Goal: Complete application form: Complete application form

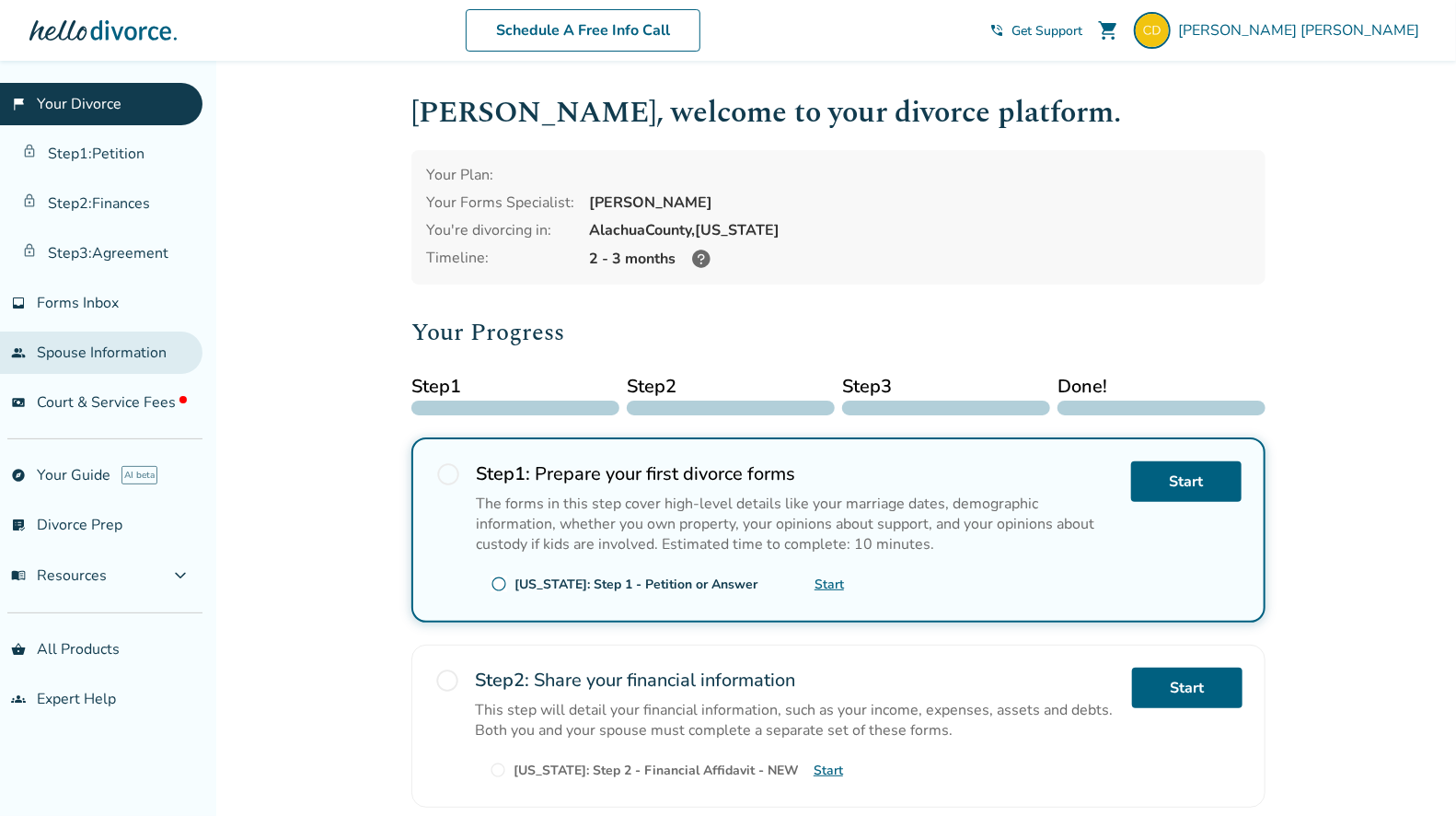
click at [89, 351] on link "people Spouse Information" at bounding box center [101, 353] width 202 height 43
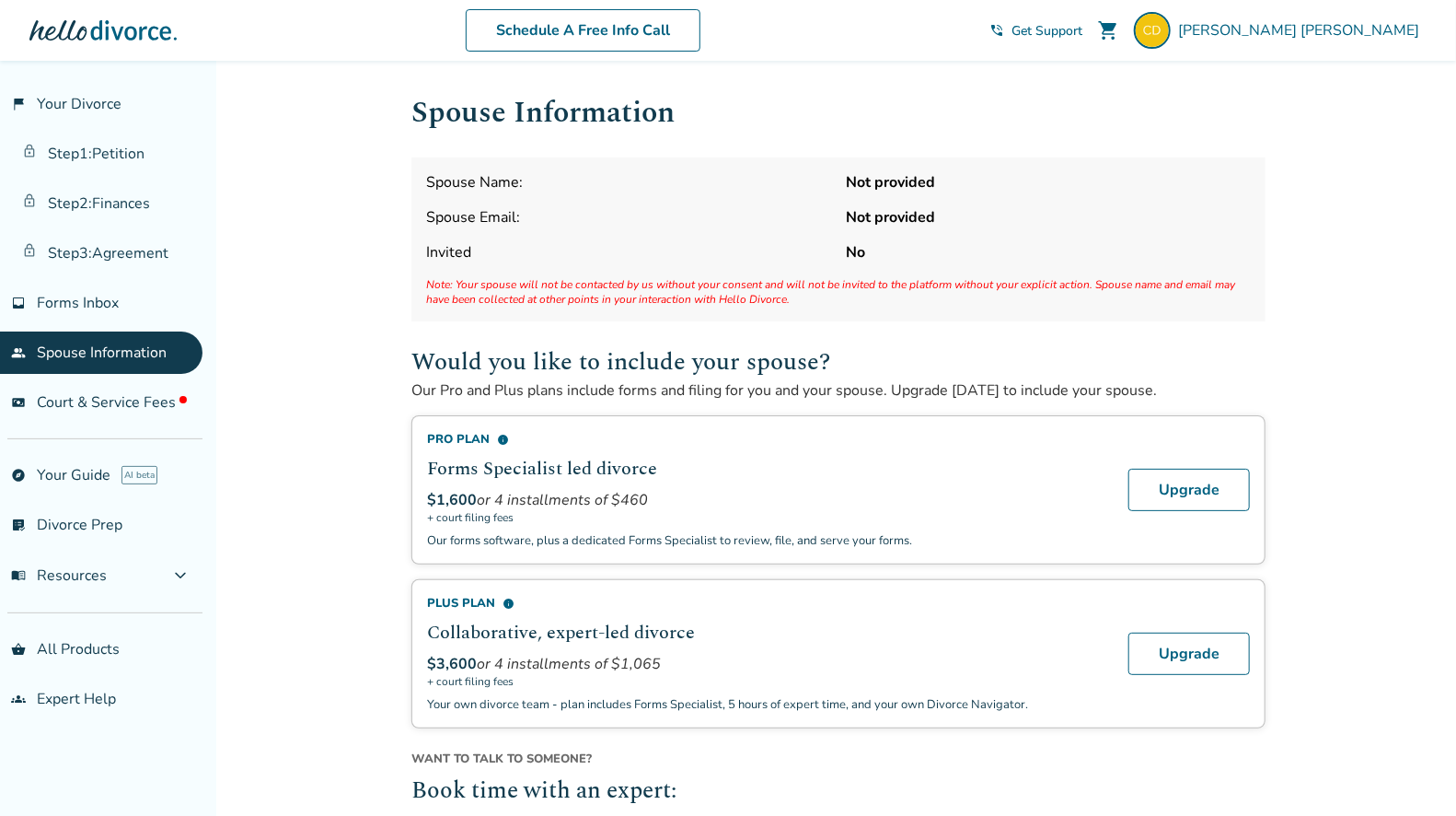
click at [508, 199] on div "Spouse Name: Not provided Spouse Email: Not provided Invited No Note: Your spou…" at bounding box center [838, 240] width 854 height 164
